Goal: Task Accomplishment & Management: Manage account settings

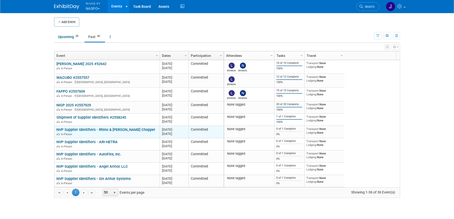
click at [101, 129] on link "NVP Supplier Identifiers - Rhino & [PERSON_NAME] Chopper" at bounding box center [105, 130] width 99 height 5
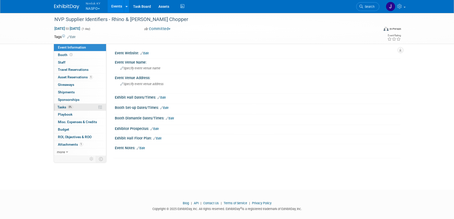
click at [81, 108] on link "0% Tasks 0%" at bounding box center [80, 107] width 52 height 7
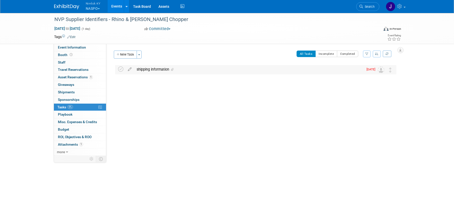
click at [148, 71] on div "shipping information" at bounding box center [249, 69] width 230 height 9
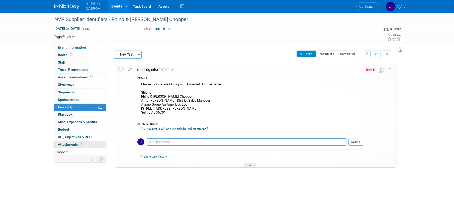
click at [89, 144] on link "1 Attachments 1" at bounding box center [80, 144] width 52 height 7
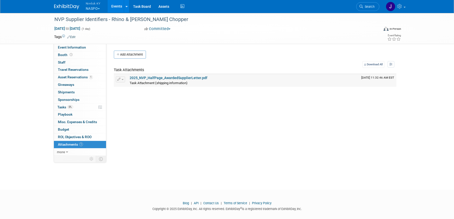
click at [156, 78] on link "2025_NVP_HalfPage_AwardedSupplierLetter.pdf" at bounding box center [169, 78] width 78 height 4
click at [115, 7] on link "Events" at bounding box center [117, 6] width 18 height 13
